Goal: Information Seeking & Learning: Learn about a topic

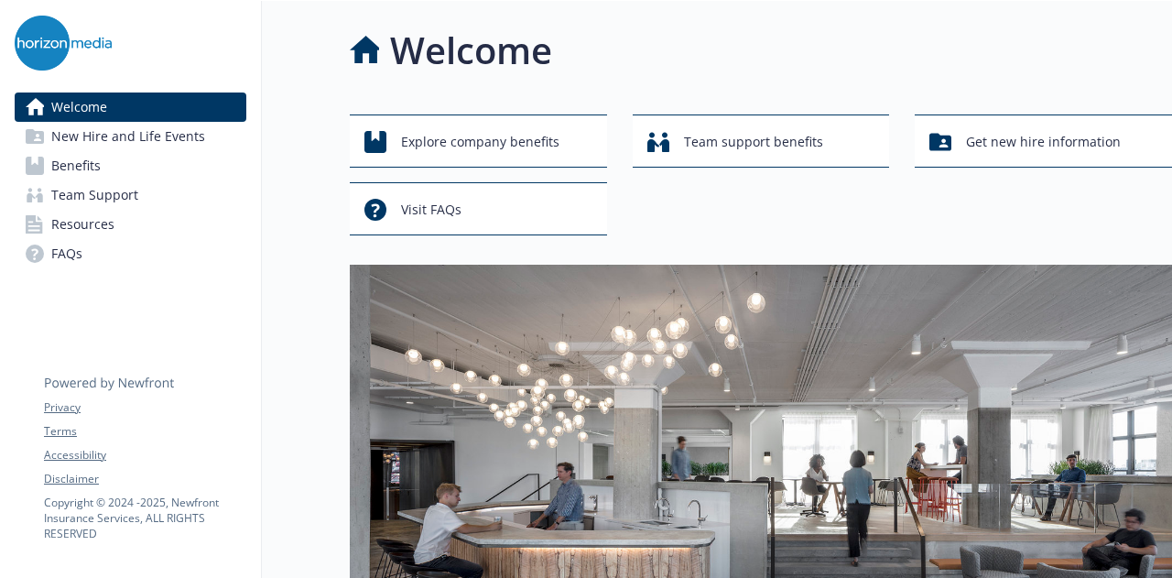
click at [134, 166] on link "Benefits" at bounding box center [131, 165] width 232 height 29
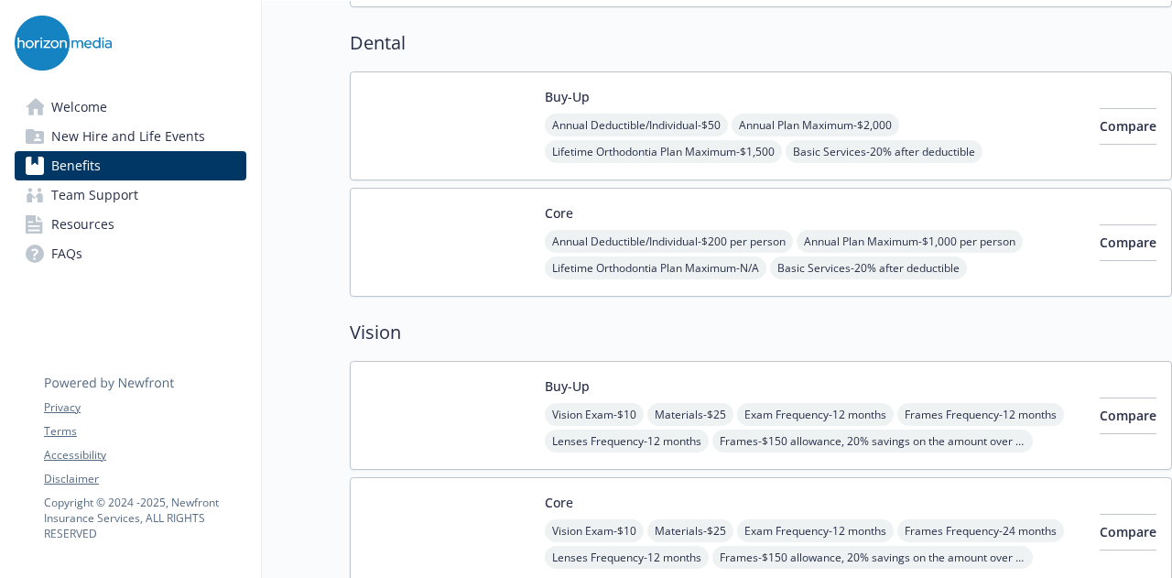
scroll to position [536, 0]
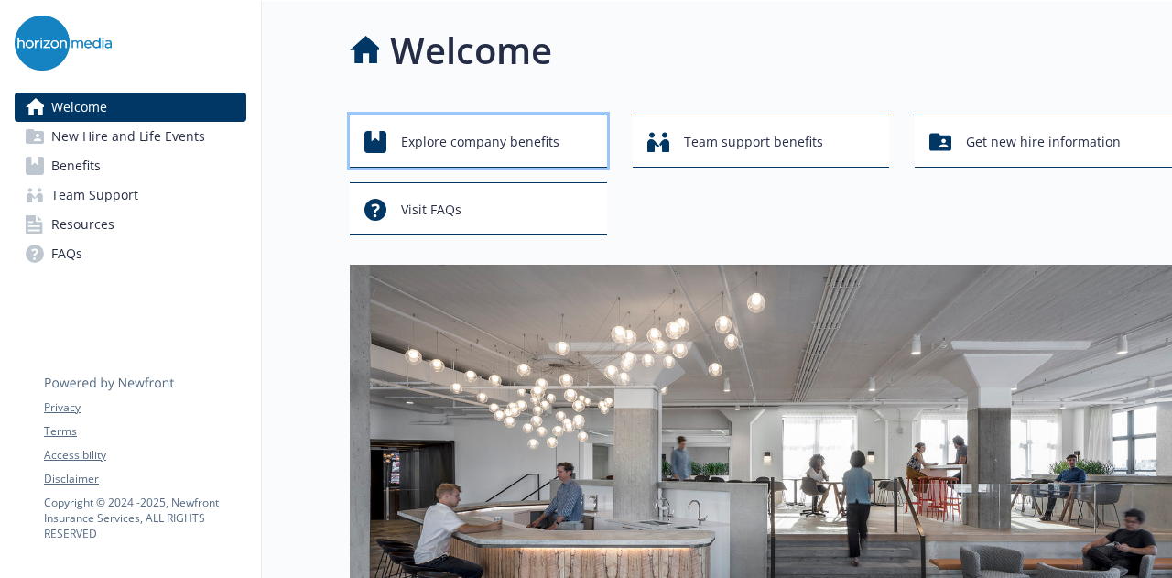
click at [455, 131] on span "Explore company benefits" at bounding box center [480, 142] width 158 height 35
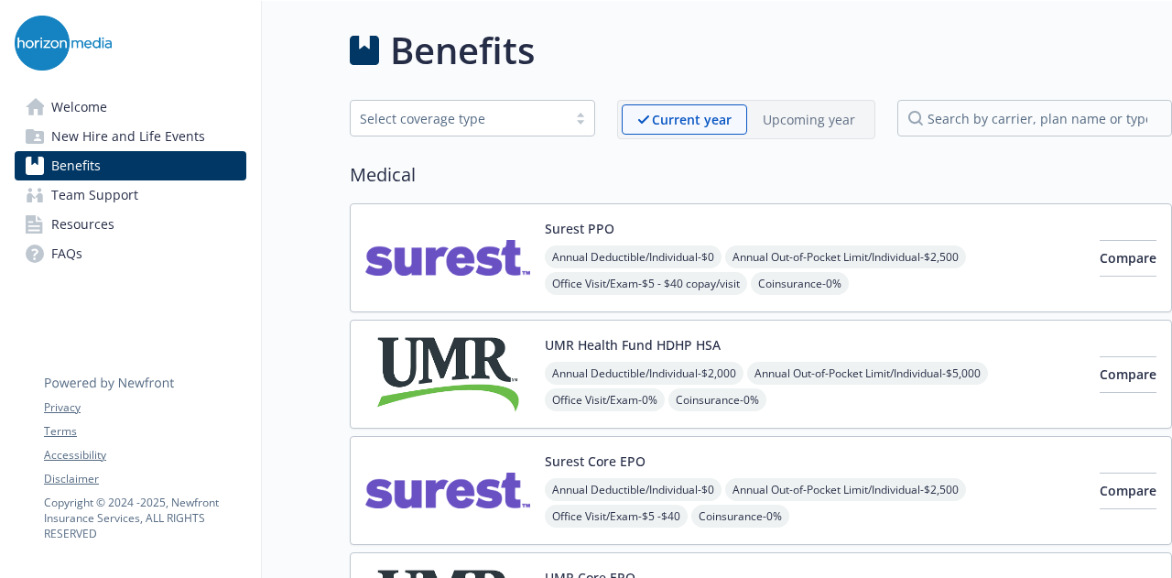
click at [458, 118] on div "Select coverage type" at bounding box center [459, 118] width 198 height 19
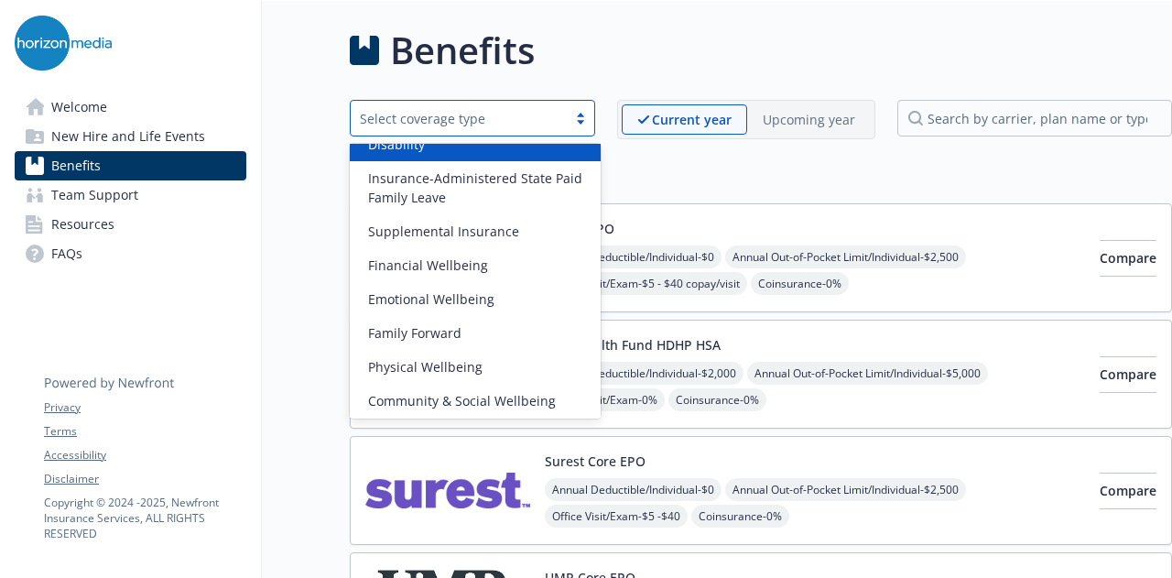
scroll to position [211, 0]
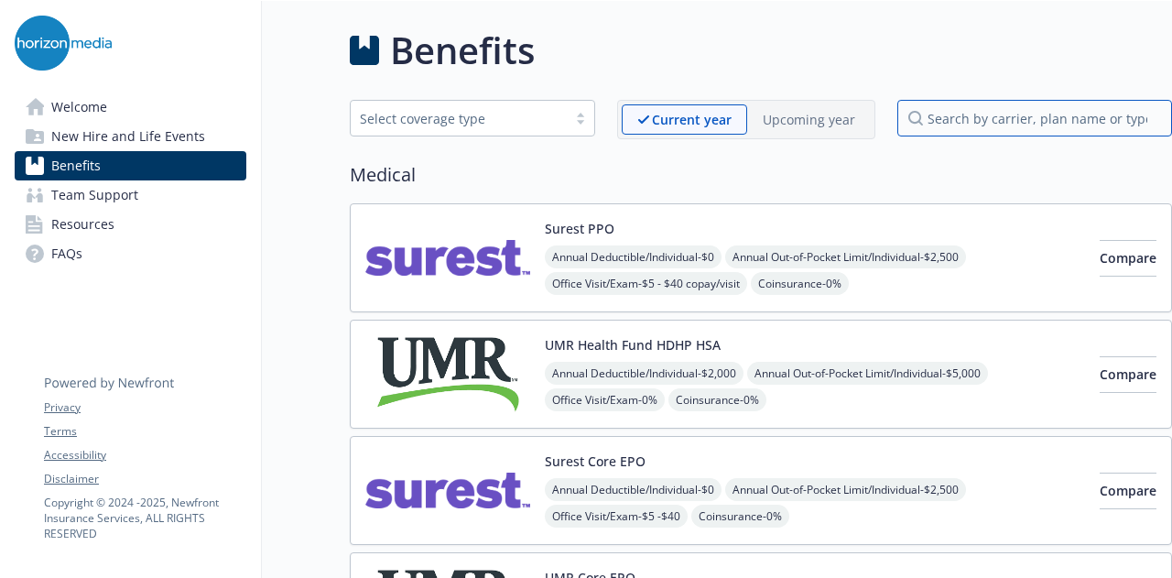
click at [978, 114] on input "search by carrier, plan name or type" at bounding box center [1034, 118] width 275 height 37
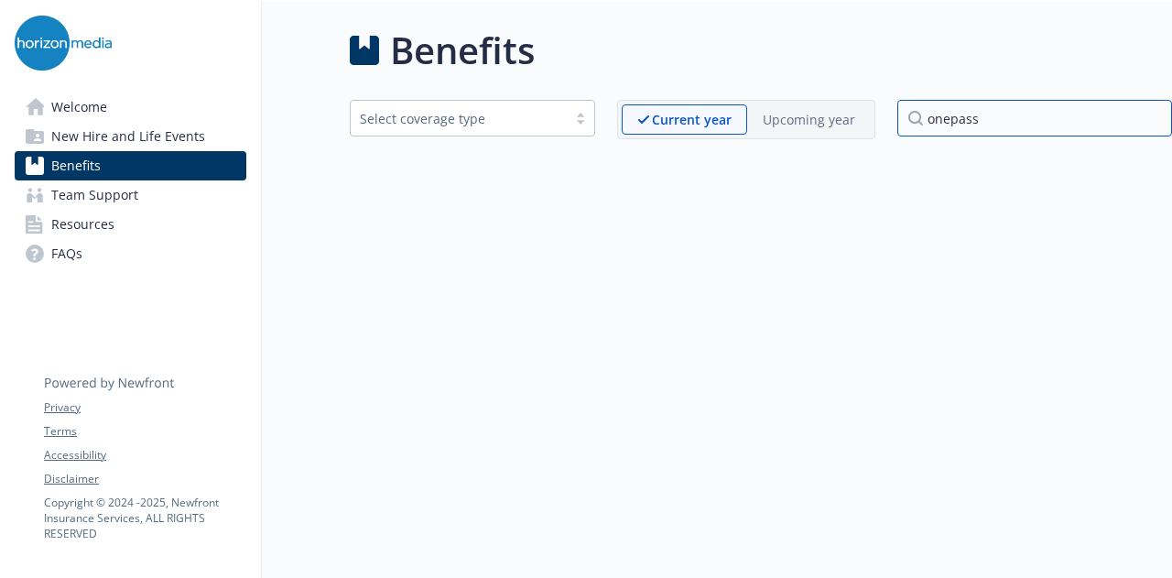
type input "onepass"
